Goal: Find specific page/section: Find specific page/section

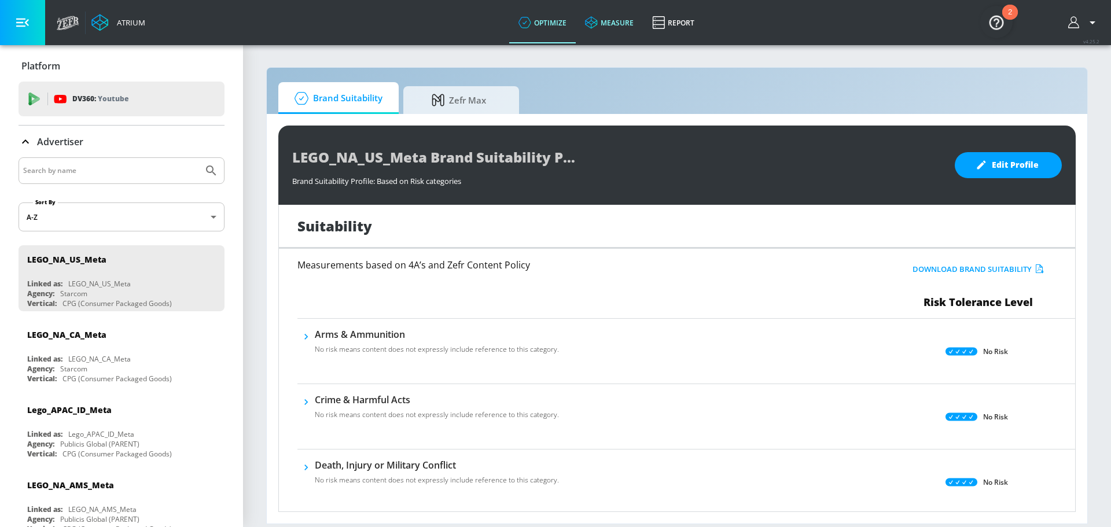
click at [610, 20] on link "measure" at bounding box center [609, 23] width 67 height 42
